Goal: Check status: Check status

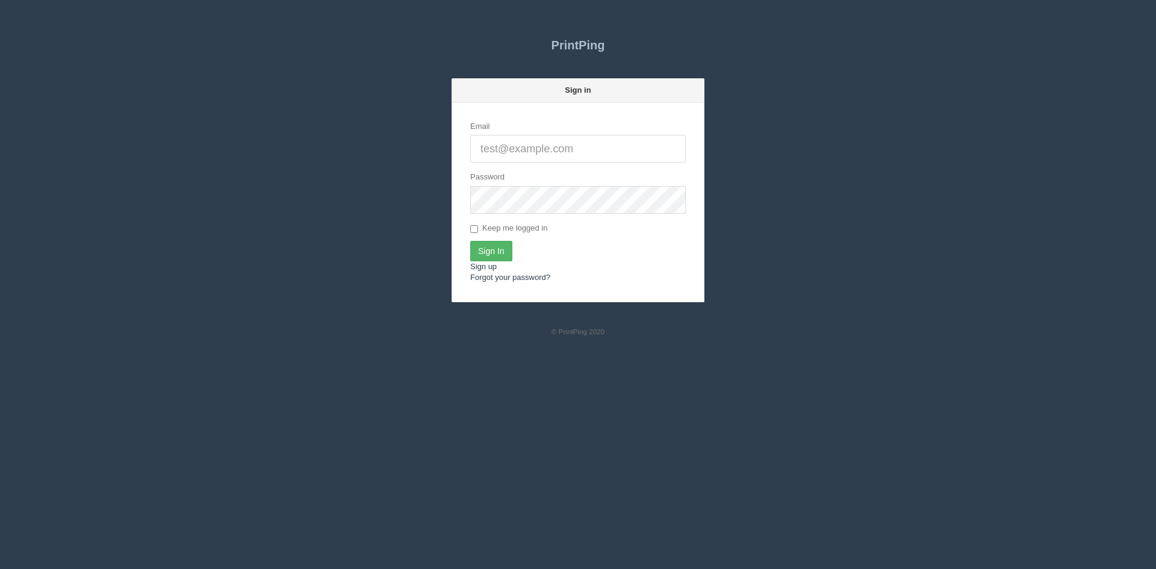
type input "[PERSON_NAME][EMAIL_ADDRESS][DOMAIN_NAME]"
click at [492, 258] on input "Sign In" at bounding box center [491, 251] width 42 height 20
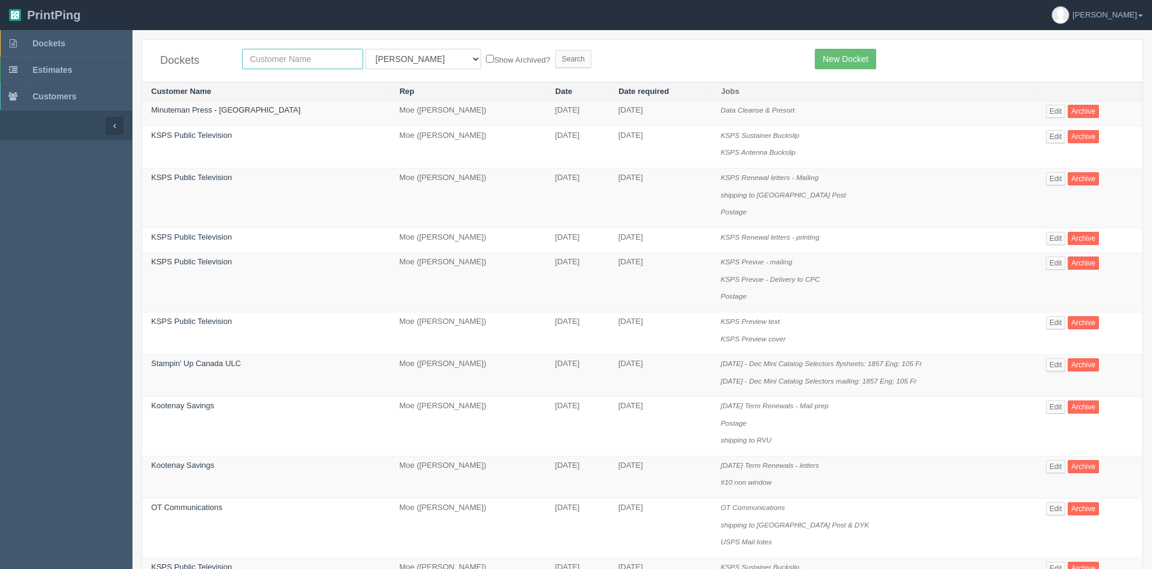
click at [330, 63] on input "text" at bounding box center [302, 59] width 121 height 20
type input "century 21"
click at [420, 58] on select "All Users Ali Ali Test 1 Aly Amy Ankit Arif Brandon Dan France Greg Jim Mark Ma…" at bounding box center [423, 59] width 116 height 20
select select
click at [365, 49] on select "All Users Ali Ali Test 1 Aly Amy Ankit Arif Brandon Dan France Greg Jim Mark Ma…" at bounding box center [423, 59] width 116 height 20
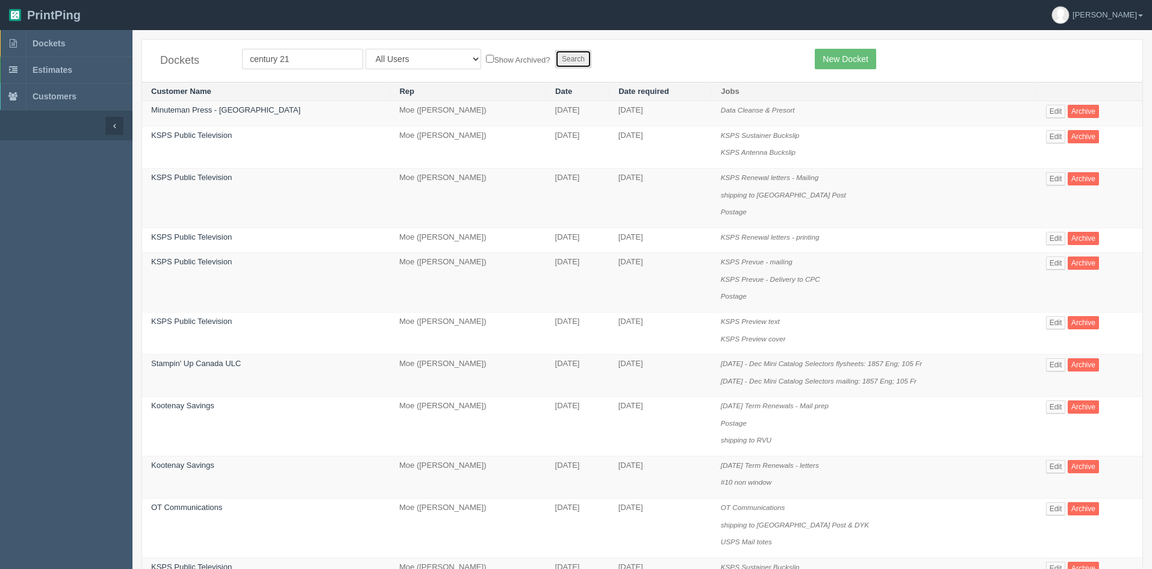
click at [555, 55] on input "Search" at bounding box center [573, 59] width 36 height 18
